Goal: Task Accomplishment & Management: Use online tool/utility

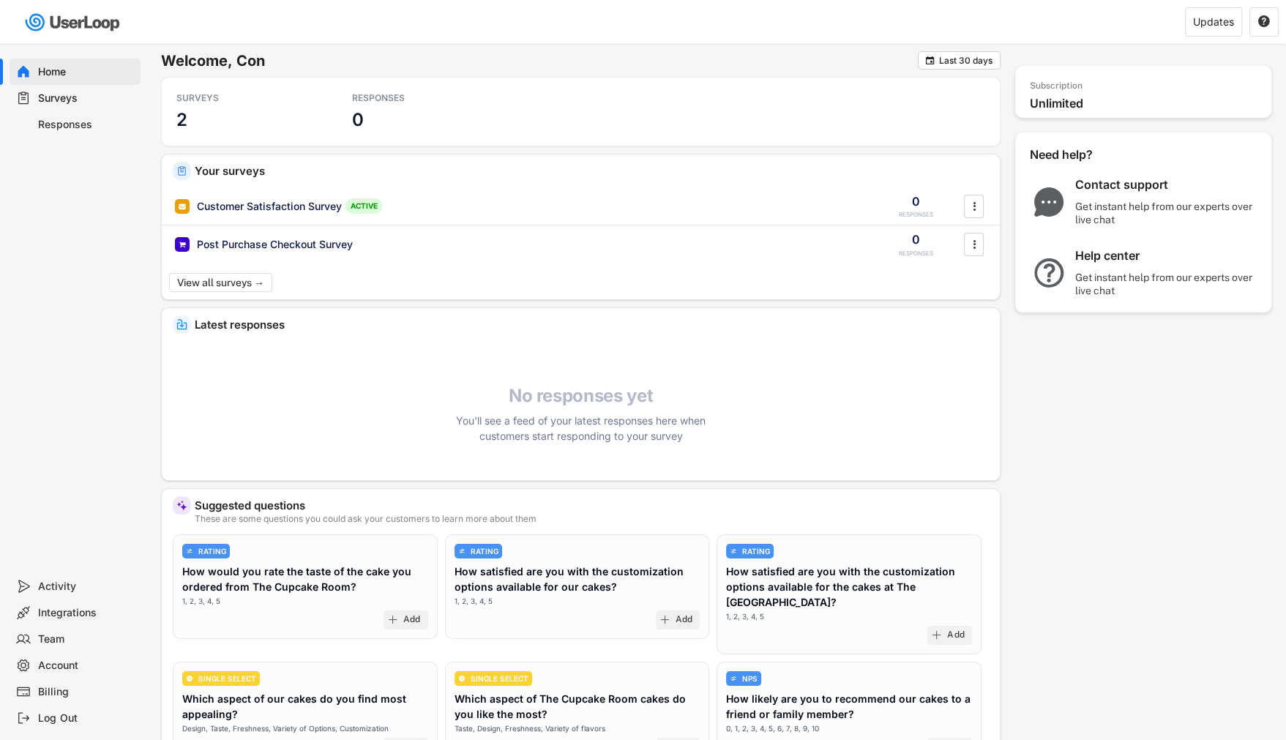
click at [86, 100] on div "Surveys" at bounding box center [86, 98] width 97 height 14
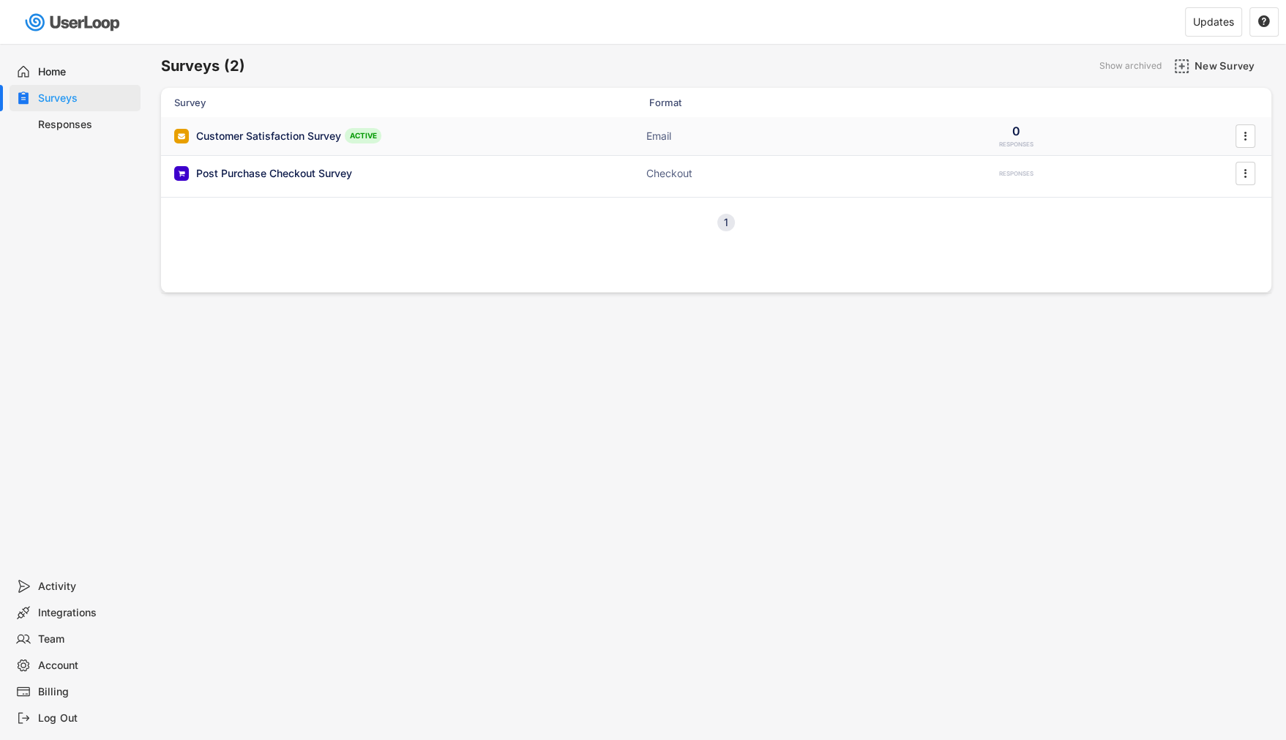
click at [363, 133] on div "ACTIVE" at bounding box center [363, 135] width 37 height 15
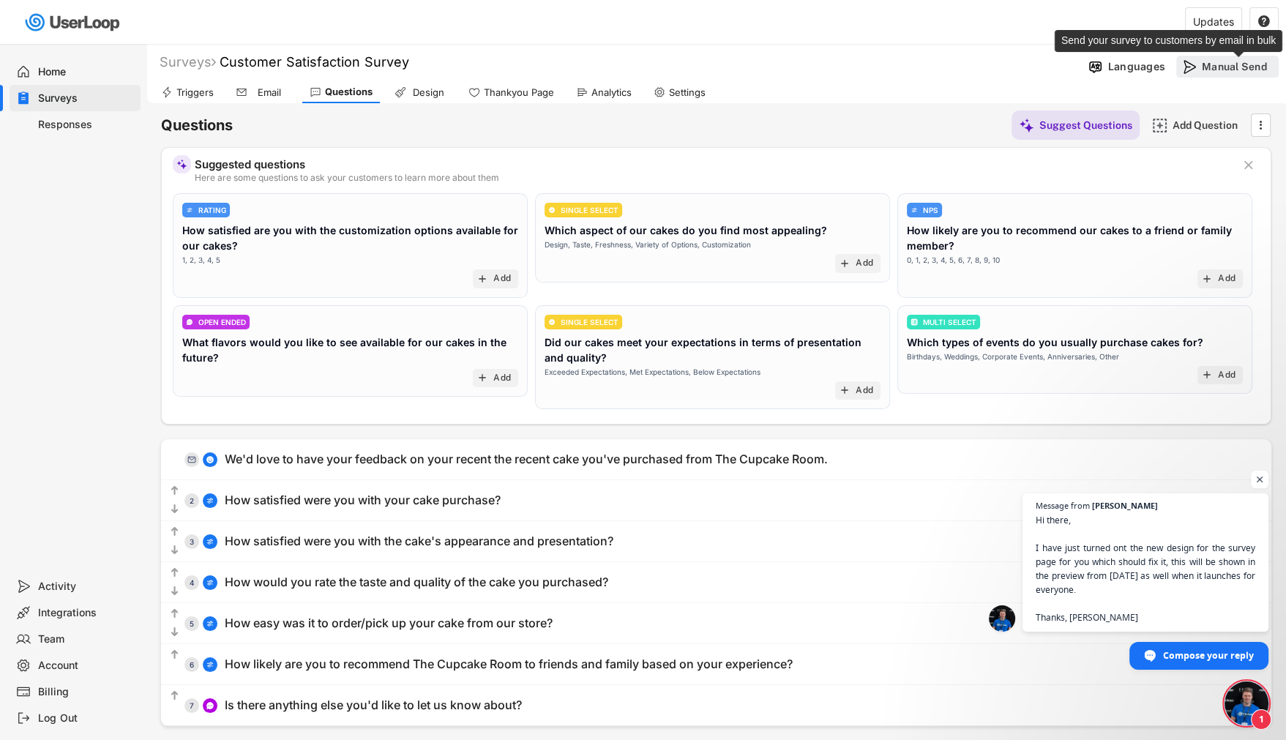
scroll to position [1953, 0]
click at [261, 97] on div "Email" at bounding box center [269, 92] width 37 height 12
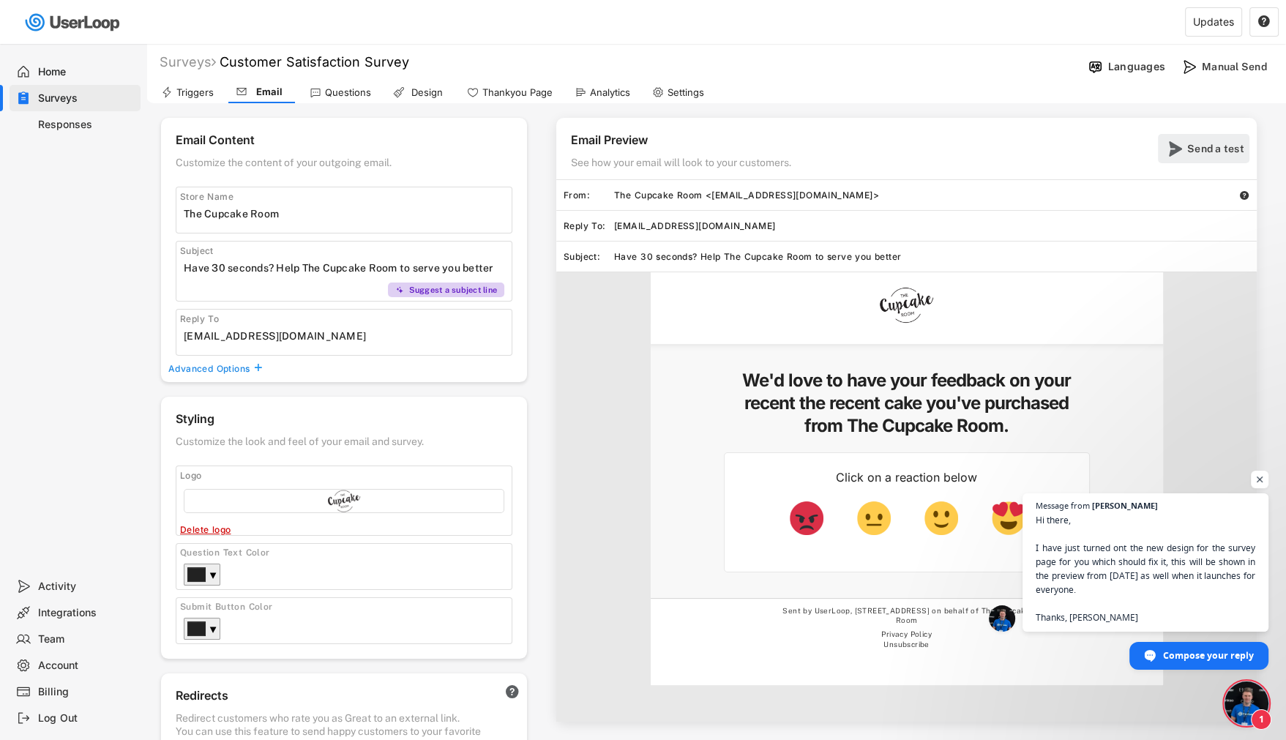
click at [1208, 144] on div "Send a test" at bounding box center [1216, 148] width 59 height 13
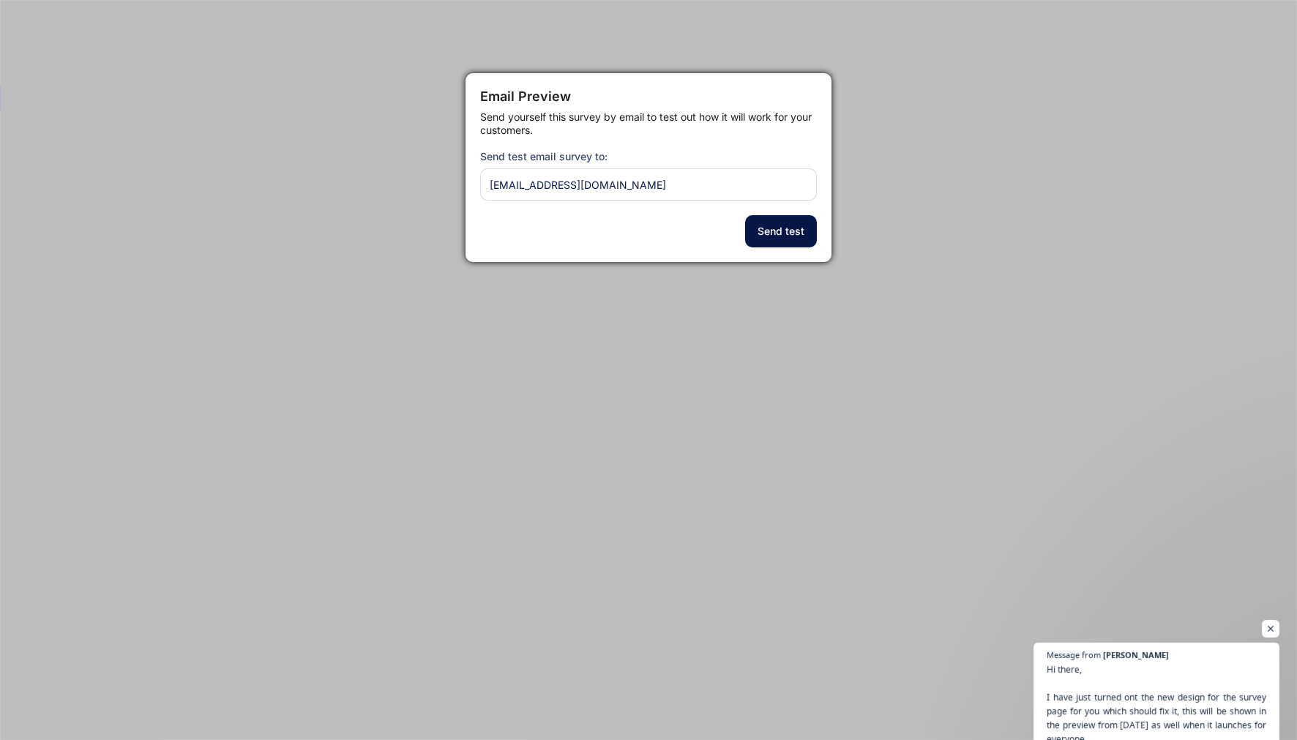
click at [776, 234] on button "Send test" at bounding box center [781, 231] width 72 height 32
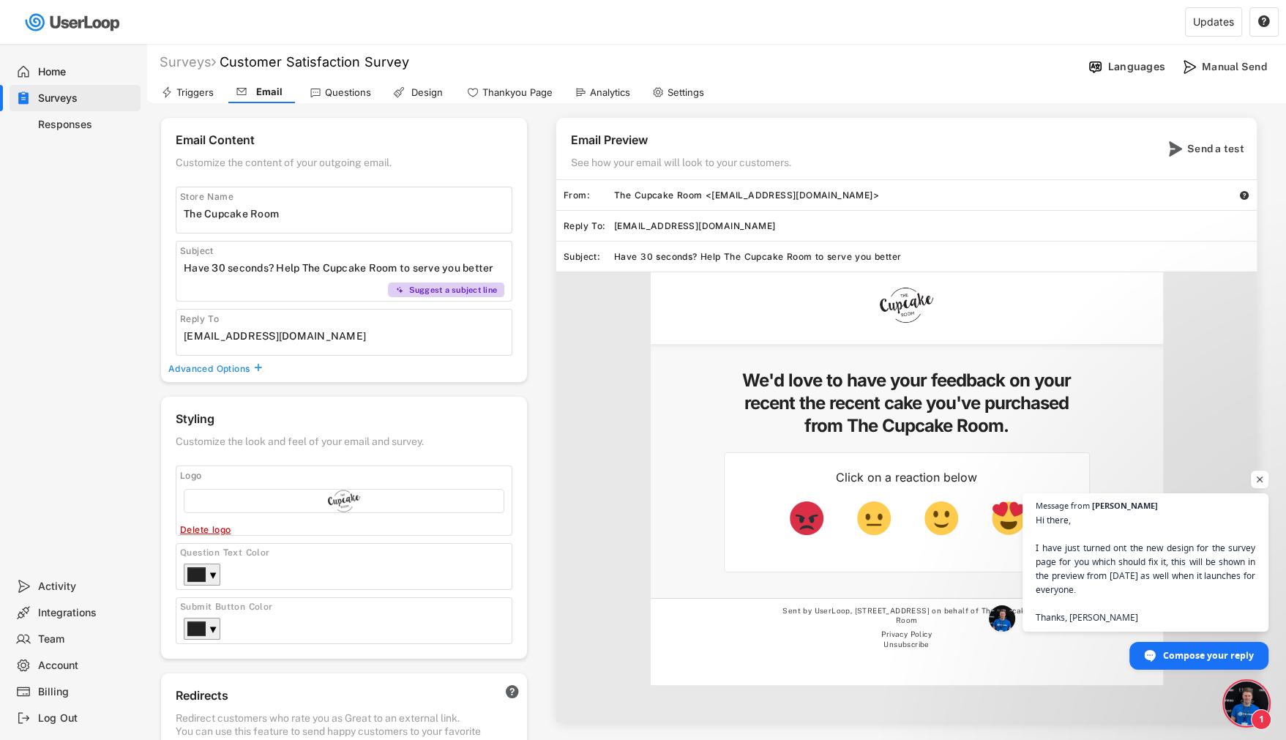
click at [1239, 711] on span "Open chat" at bounding box center [1247, 703] width 44 height 44
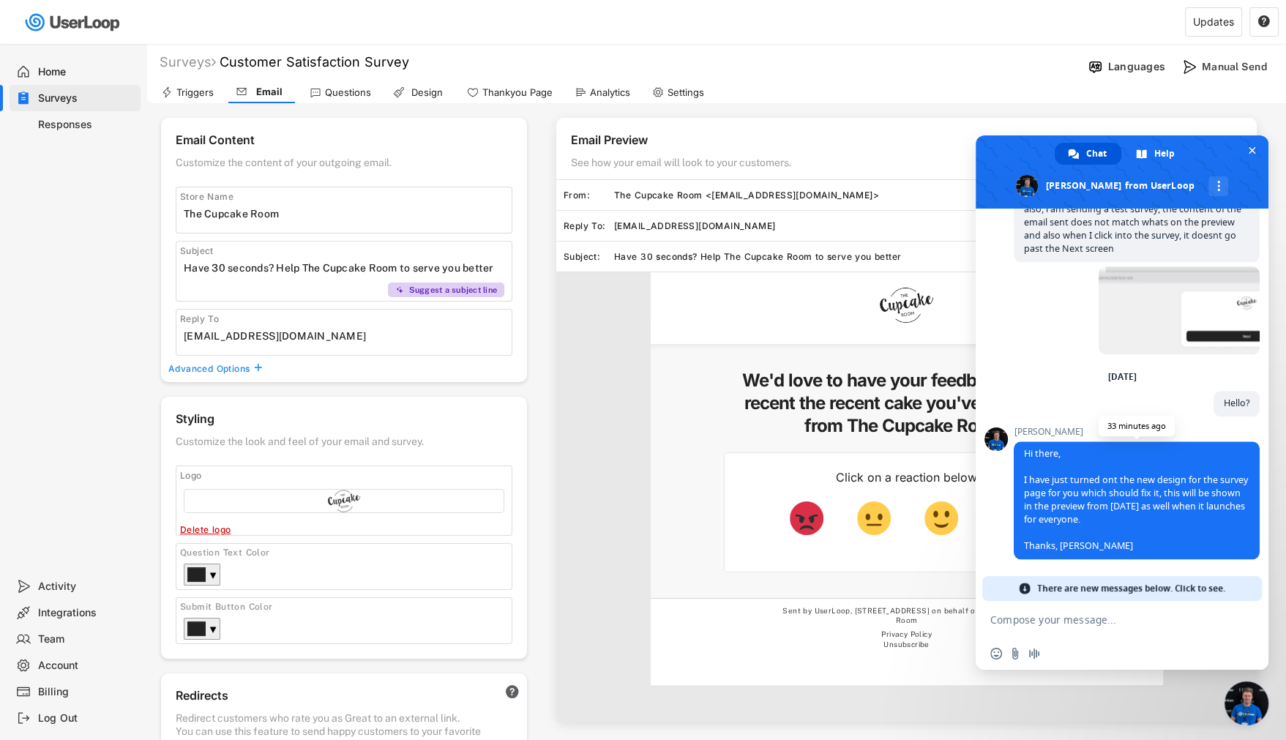
scroll to position [2085, 0]
click at [1085, 641] on div "Insert an emoji Send a file Audio message" at bounding box center [1122, 654] width 293 height 32
click at [1069, 629] on form at bounding box center [1105, 621] width 231 height 40
click at [1060, 621] on textarea "Compose your message..." at bounding box center [1105, 619] width 231 height 13
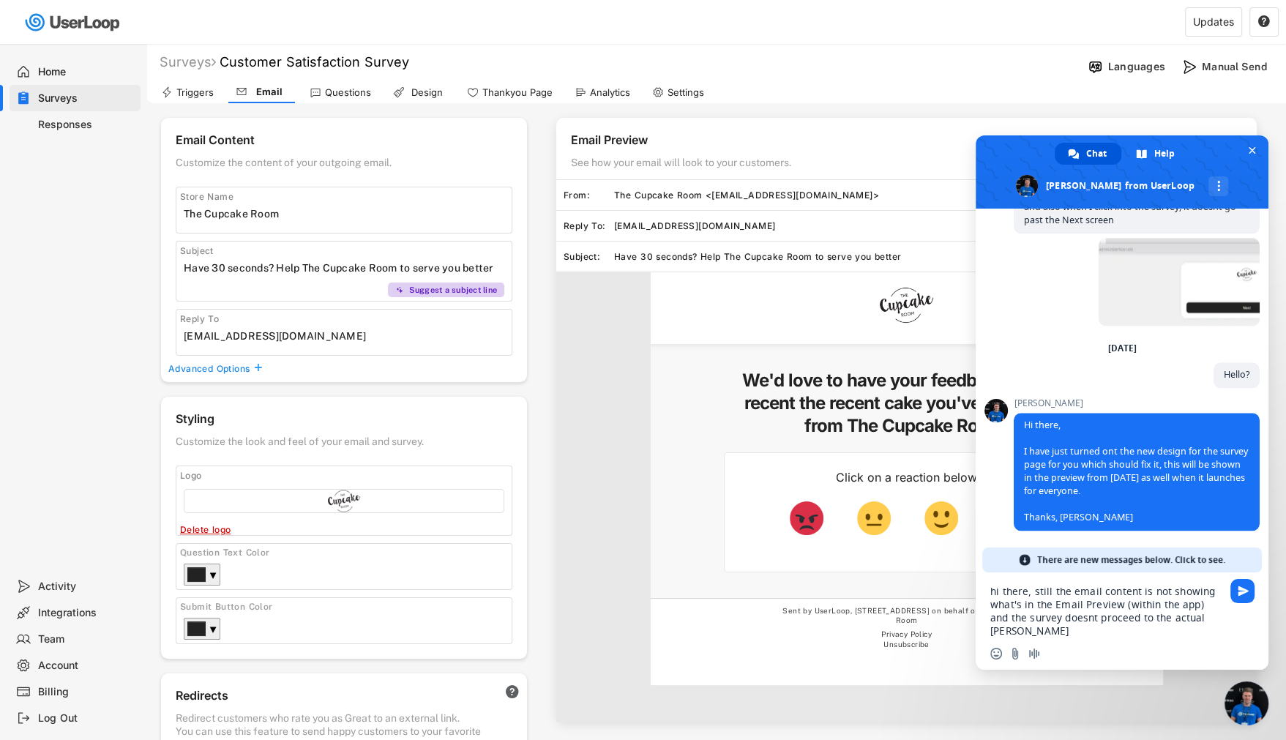
type textarea "hi there, still the email content is not showing what's in the Email Preview (w…"
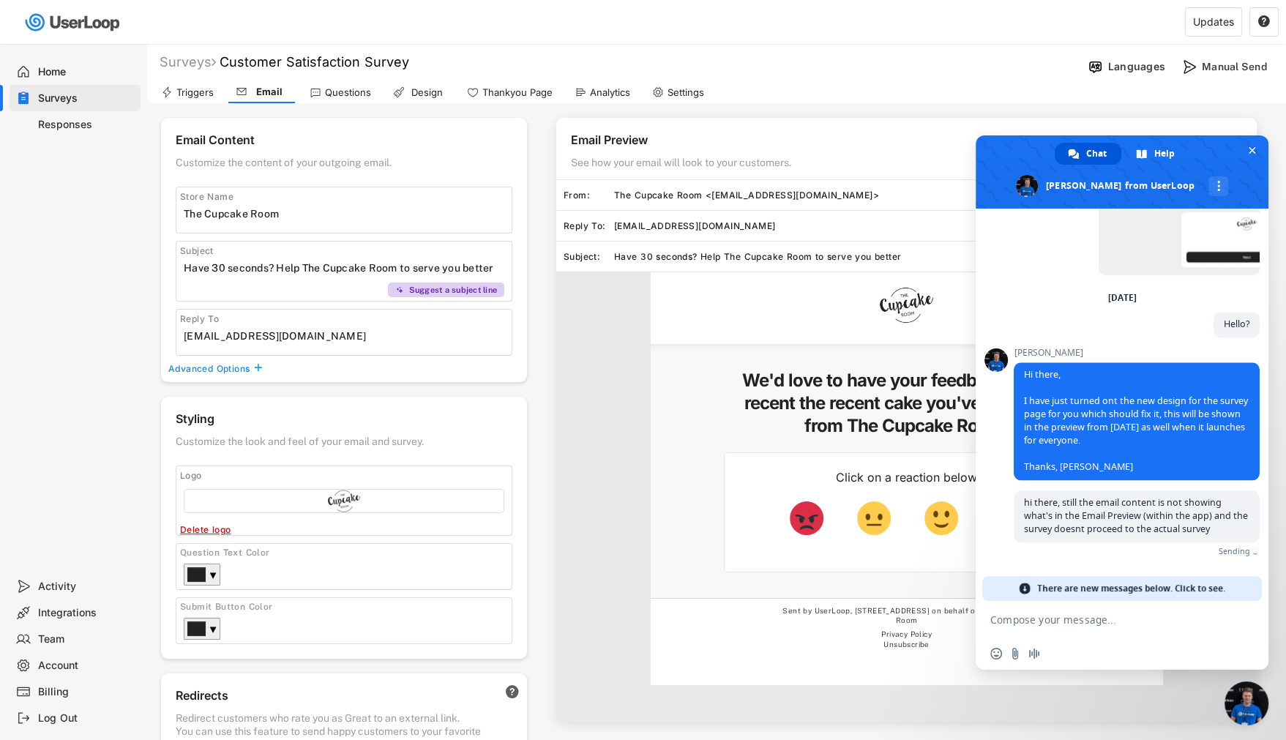
scroll to position [2124, 0]
